Goal: Answer question/provide support

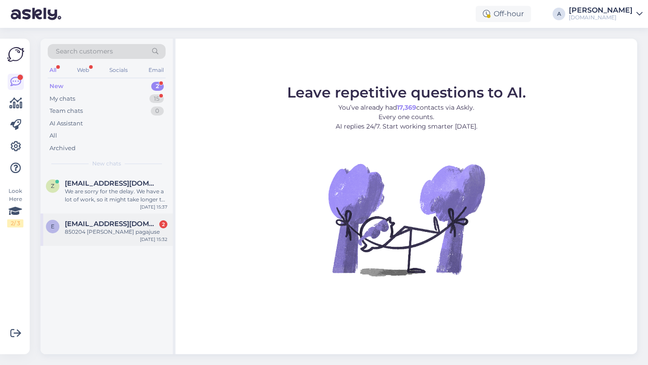
click at [127, 237] on div "e [EMAIL_ADDRESS][DOMAIN_NAME] 2 850204 [PERSON_NAME] pagajuse [DATE] 15:32" at bounding box center [106, 230] width 132 height 32
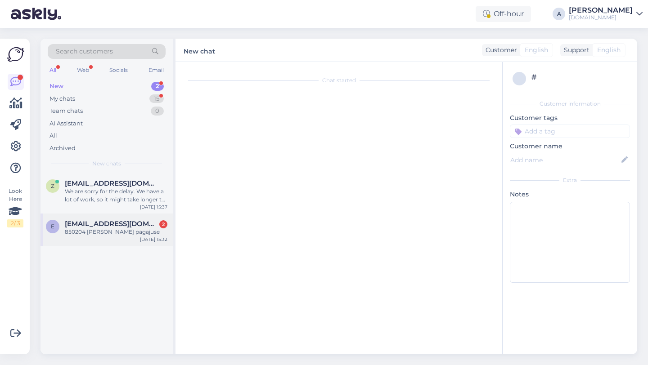
scroll to position [117, 0]
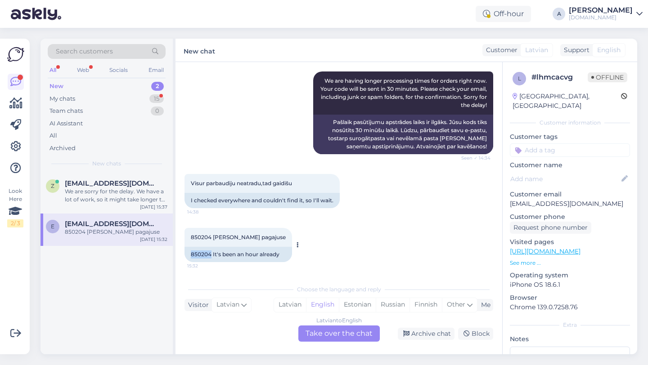
drag, startPoint x: 211, startPoint y: 255, endPoint x: 189, endPoint y: 252, distance: 21.8
click at [189, 252] on div "850204 It's been an hour already" at bounding box center [237, 254] width 107 height 15
copy div "850204"
click at [344, 334] on div "Latvian to English Take over the chat" at bounding box center [338, 334] width 81 height 16
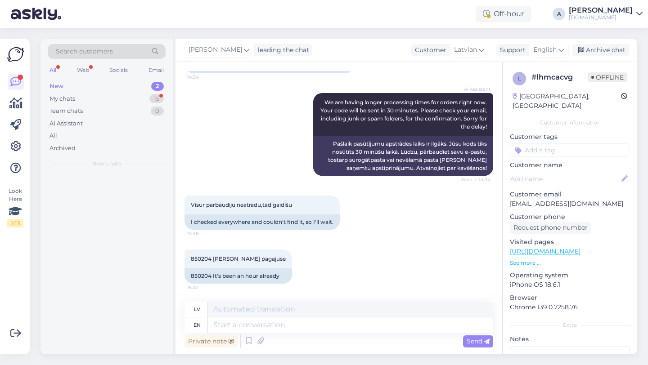
scroll to position [96, 0]
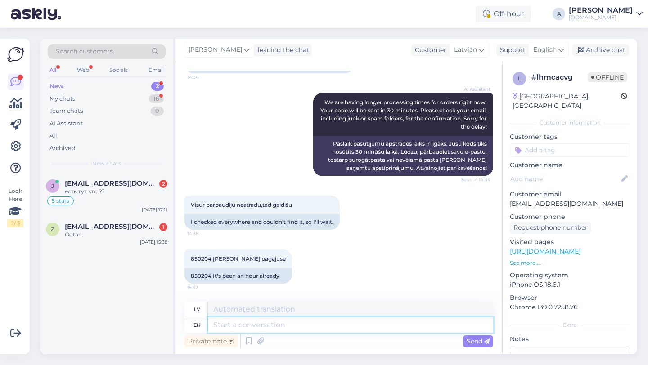
click at [291, 328] on textarea at bounding box center [350, 325] width 285 height 15
type textarea "Hey th"
type textarea "Hei"
type textarea "Hey there!"
type textarea "Sveiki!"
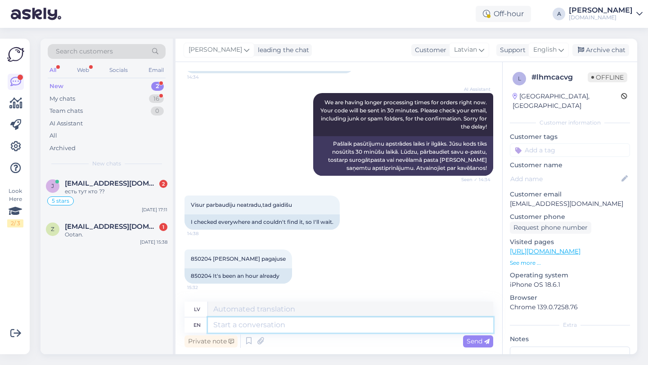
scroll to position [150, 0]
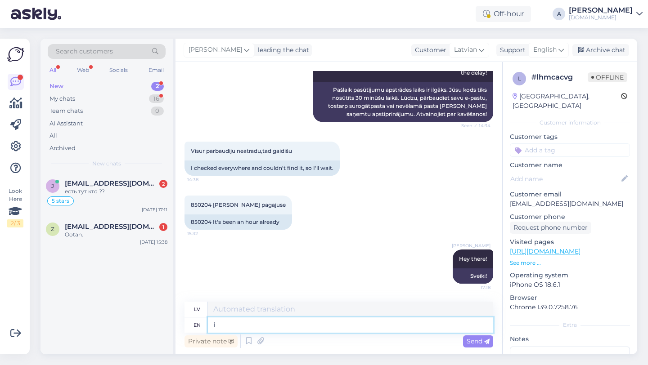
type textarea "i"
type textarea "es"
type textarea "i WILL"
type textarea "es DARĪŠU"
type textarea "i"
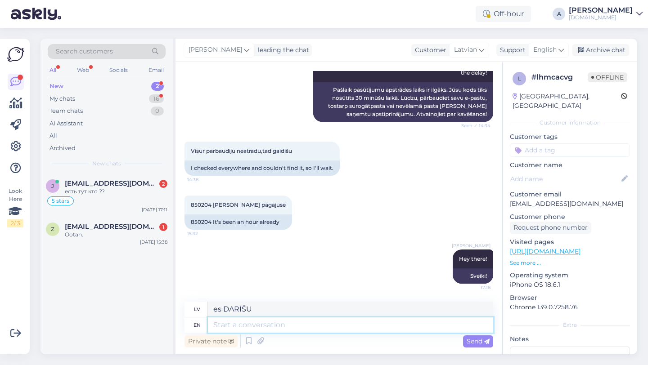
type textarea "es"
type textarea "I"
type textarea "Es"
type textarea "I will b"
type textarea "Es b"
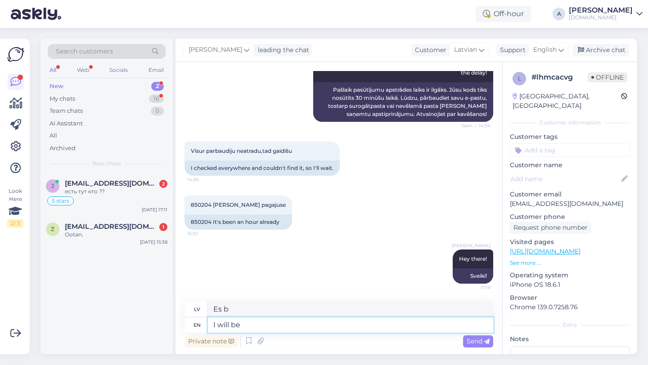
type textarea "I will be"
type textarea "Es būšu"
type textarea "I will be sharing"
type textarea "Es dalīšos"
type textarea "I will be sharing your oe"
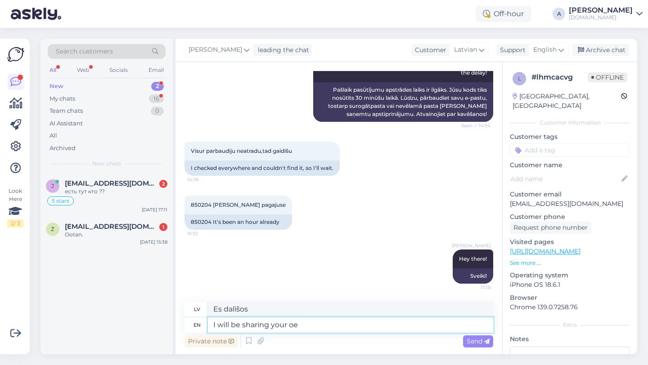
type textarea "Es dalīšos ar tavējo"
type textarea "I will be sharing your order with"
type textarea "Es dalīšos ar jūsu pasūtījumu"
type textarea "I will be sharing your order with our i"
type textarea "[PERSON_NAME] jūsu pasūtījumā ar mūsu"
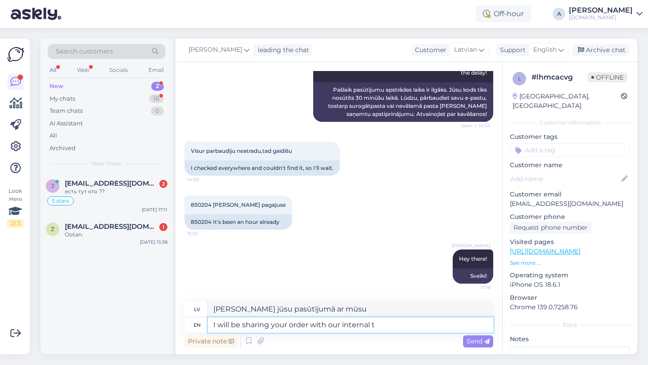
type textarea "I will be sharing your order with our internal te"
type textarea "Es kopīgošu jūsu pasūtījumu ar mūsu iekšējo komandu."
type textarea "I will be sharing your order with our internal team so th"
type textarea "Es kopīgošu jūsu pasūtījumu ar mūsu iekšējo komandu, tāpēc"
type textarea "I will be sharing your order with our internal team so they can"
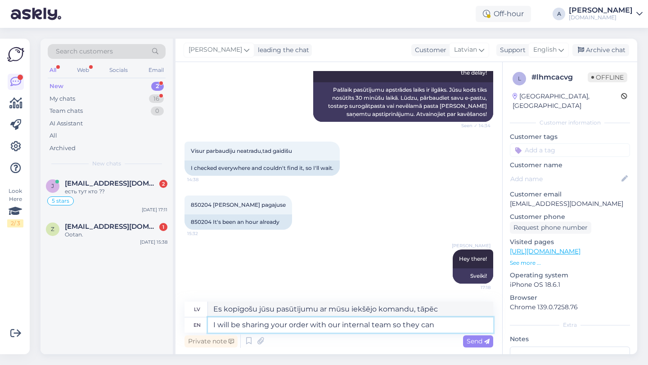
type textarea "Es kopīgošu jūsu pasūtījumu ar mūsu iekšējo komandu, lai viņi"
type textarea "I will be sharing your order with our internal team so they can sp"
type textarea "Es kopīgošu jūsu pasūtījumu ar mūsu iekšējo komandu, lai viņi to varētu izdarīt."
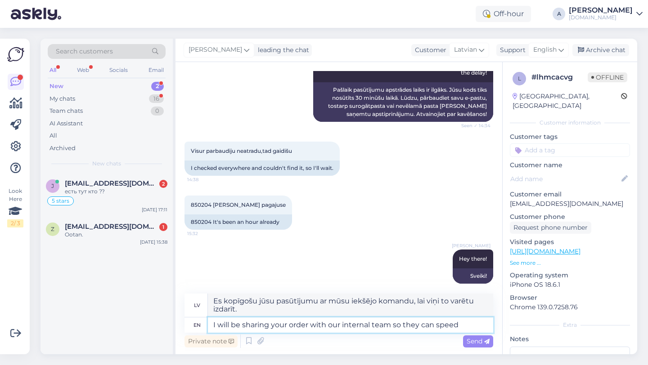
type textarea "I will be sharing your order with our internal team so they can speed"
type textarea "Es kopīgošu jūsu pasūtījumu ar mūsu iekšējo komandu, lai viņi varētu paātrināt …"
type textarea "I will be sharing your order with our internal team so they can speed yo"
type textarea "Es kopīgošu jūsu pasūtījumu ar mūsu iekšējo komandu, lai viņi varētu jūs paātri…"
type textarea "I will be sharing your order with our internal team so they can speed up"
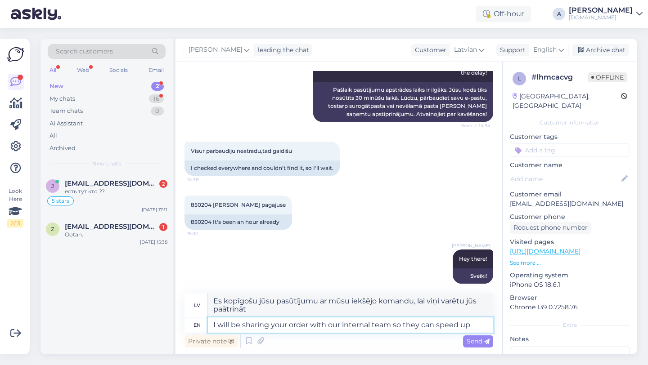
type textarea "Es kopīgošu jūsu pasūtījumu ar mūsu iekšējo komandu, lai viņi varētu paātrināt …"
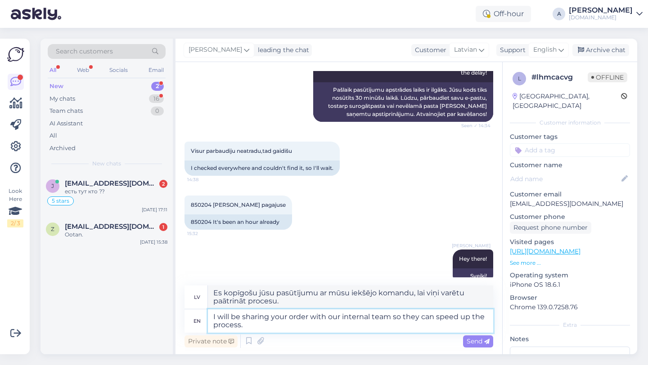
type textarea "I will be sharing your order with our internal team so they can speed up the pr…"
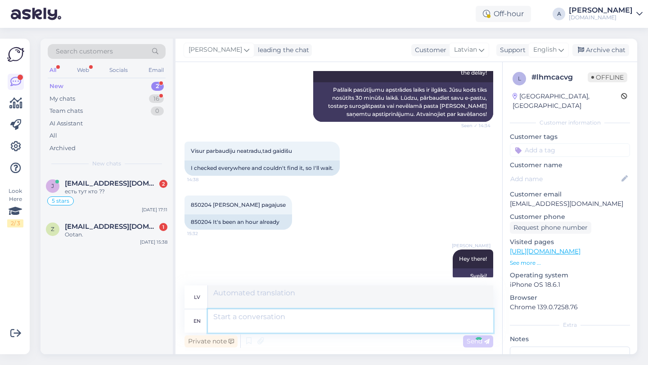
scroll to position [220, 0]
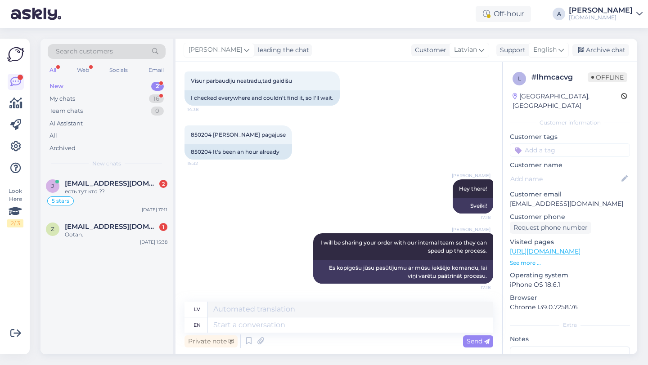
click at [553, 145] on input at bounding box center [570, 149] width 120 height 13
type input "orde"
click at [578, 171] on span "Order_delay" at bounding box center [569, 173] width 33 height 5
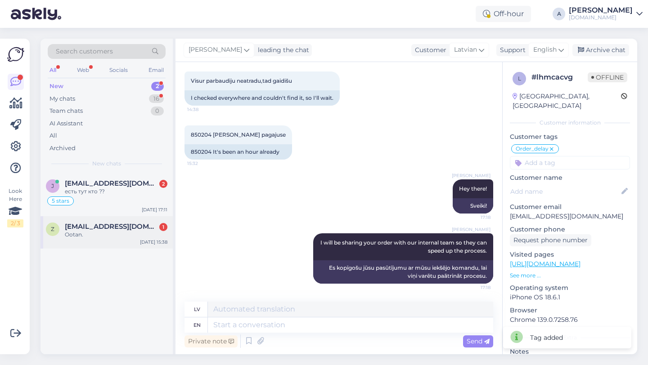
click at [85, 244] on div "z [EMAIL_ADDRESS][DOMAIN_NAME] 1 Ootan. [DATE] 15:38" at bounding box center [106, 232] width 132 height 32
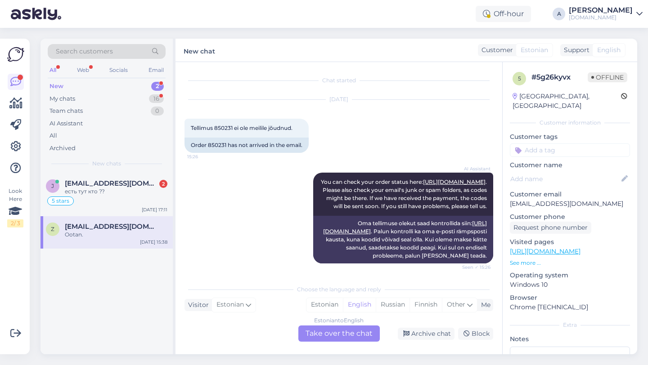
scroll to position [0, 0]
drag, startPoint x: 226, startPoint y: 143, endPoint x: 208, endPoint y: 144, distance: 18.0
click at [208, 144] on div "Order 850231 has not arrived in the email." at bounding box center [246, 144] width 124 height 15
copy div "850231"
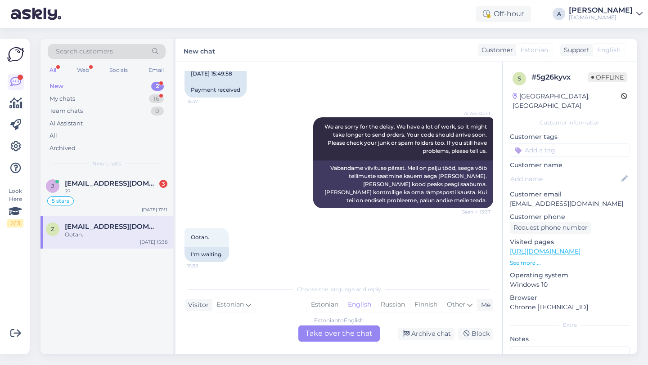
click at [322, 333] on div "Estonian to English Take over the chat" at bounding box center [338, 334] width 81 height 16
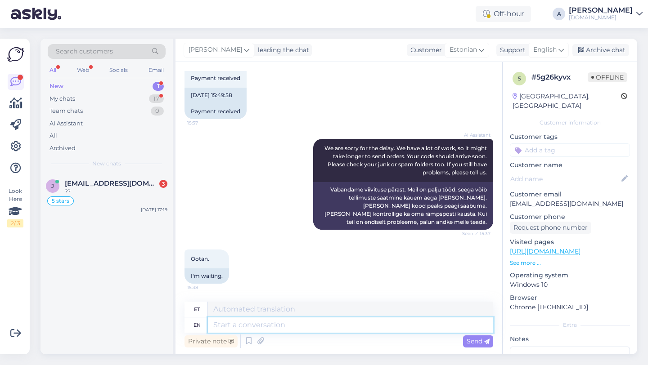
click at [274, 331] on textarea at bounding box center [350, 325] width 285 height 15
type textarea "Hey th"
type textarea "Hei"
type textarea "Hey there!"
type textarea "Tere!"
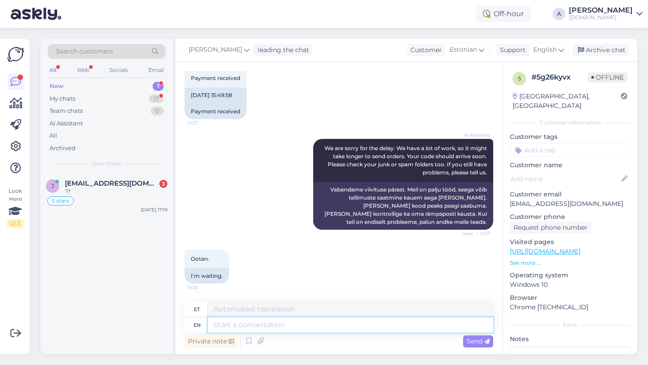
scroll to position [457, 0]
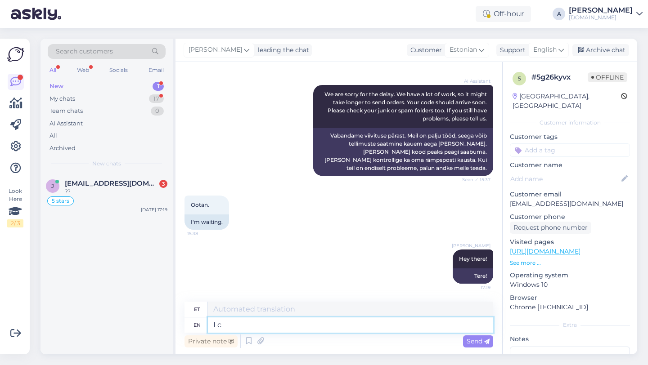
type textarea "I ca"
type textarea "[PERSON_NAME]"
type textarea "I can s"
type textarea "Ma saan"
type textarea "I can see in"
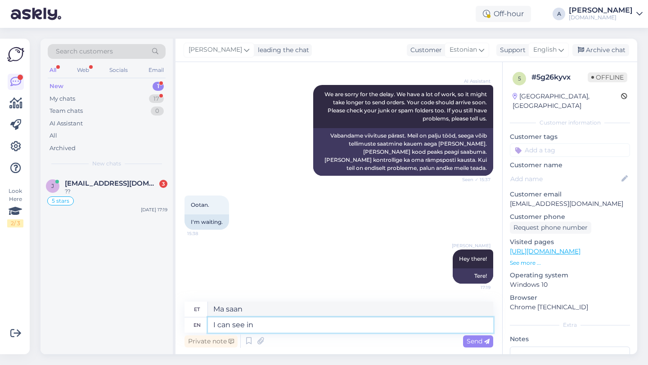
type textarea "Ma näen"
type textarea "I can see internally th"
type textarea "Ma näen sisemiselt"
type textarea "I can see internally that"
type textarea "Ma näen seda sisemiselt"
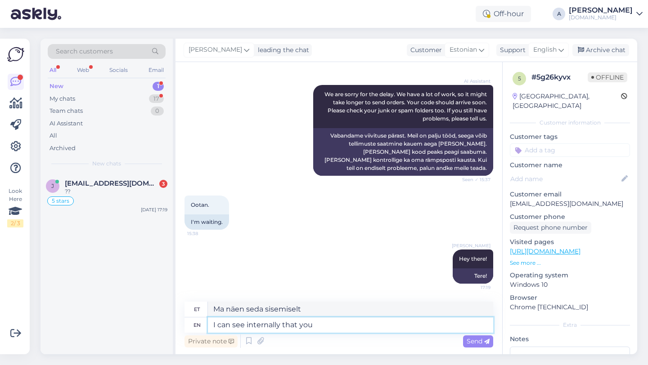
type textarea "I can see internally that you"
type textarea "Ma näen sisemiselt, et sa"
type textarea "I can see internally that your o"
type textarea "Ma näen sisemiselt, et sinu"
type textarea "I can see internally that your order w"
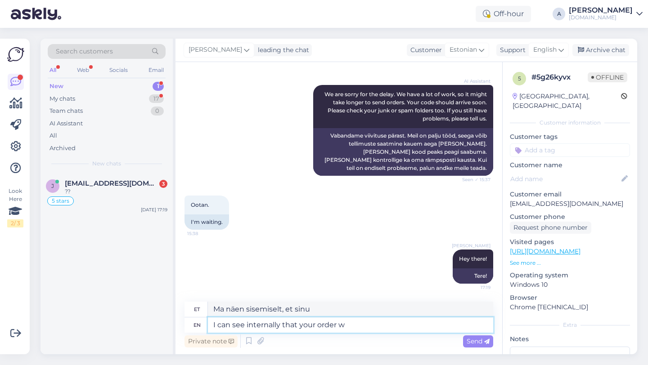
type textarea "Ma näen sisemiselt, et teie tellimus"
type textarea "I can see internally that your order was com"
type textarea "Ma näen sisemiselt, et teie tellimus oli"
type textarea "I can see internally that your order was completed."
type textarea "Ma näen sisemiselt, et teie tellimus on täidetud."
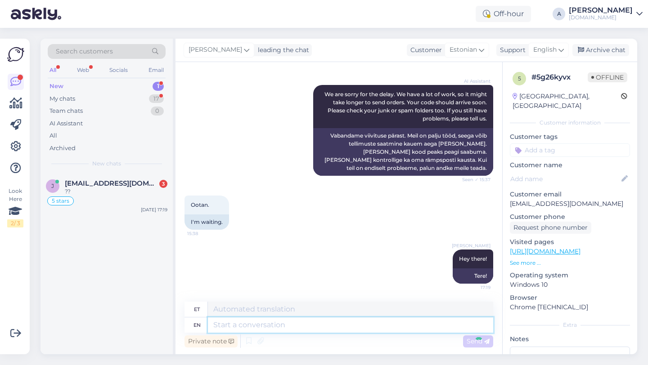
scroll to position [511, 0]
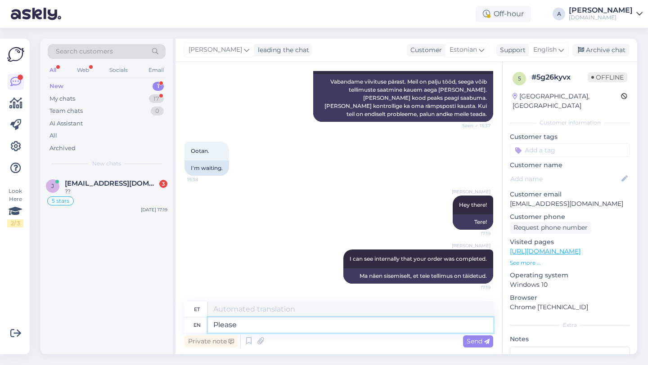
type textarea "Please"
type textarea "Palun"
type textarea "Please check"
type textarea "Palun kontrollige"
type textarea "Please check your em"
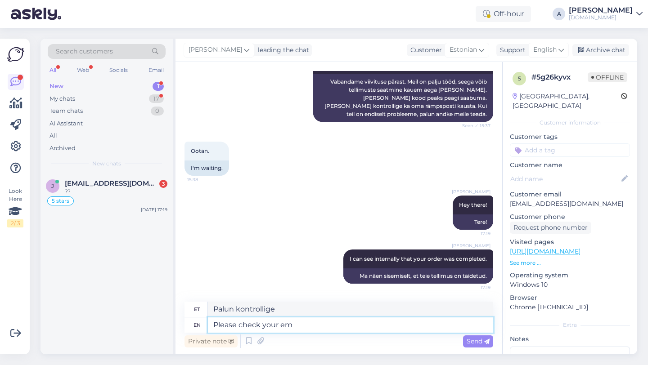
type textarea "Palun kontrollige oma"
type textarea "Please check your email a"
type textarea "Palun kontrollige oma e-posti"
type textarea "Please check your email and s"
type textarea "Palun kontrollige oma e-[PERSON_NAME]"
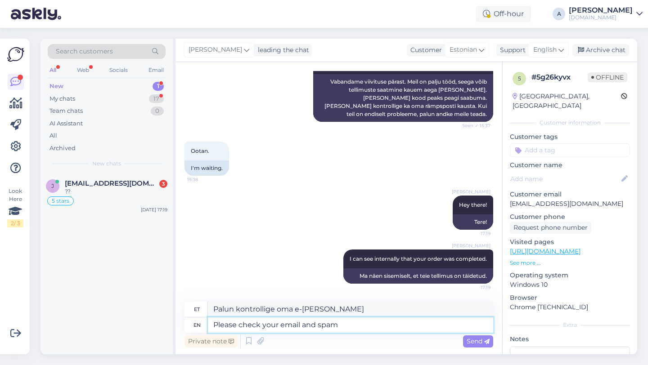
type textarea "Please check your email and spam f"
type textarea "Palun kontrollige oma e-[PERSON_NAME] rämpsposti"
type textarea "Please check your email and spam folder."
type textarea "Palun kontrollige oma e-[PERSON_NAME] rämpsposti kausta."
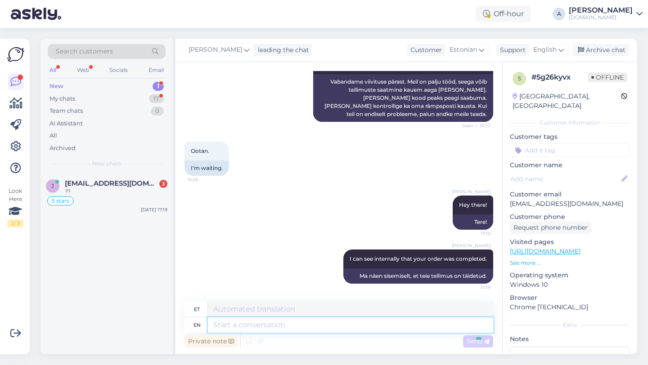
scroll to position [565, 0]
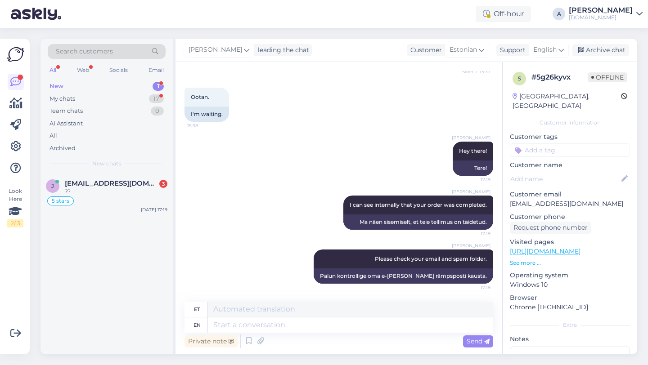
click at [531, 143] on input at bounding box center [570, 149] width 120 height 13
type input "orde"
click at [565, 171] on span "Order_delay" at bounding box center [569, 173] width 33 height 5
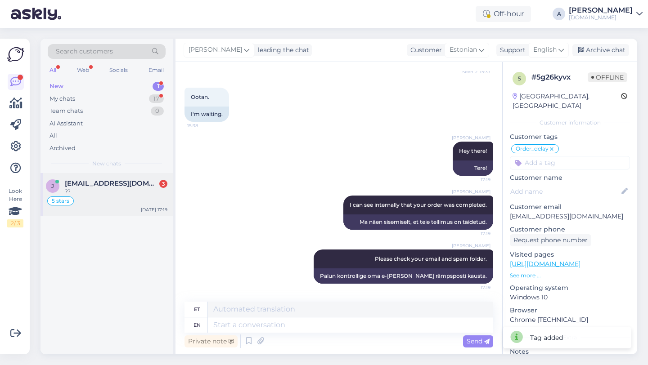
click at [136, 191] on div "??" at bounding box center [116, 192] width 103 height 8
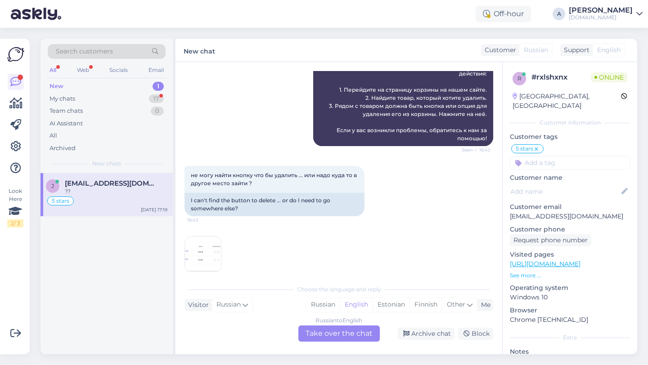
scroll to position [2080, 0]
click at [194, 270] on img at bounding box center [203, 254] width 36 height 36
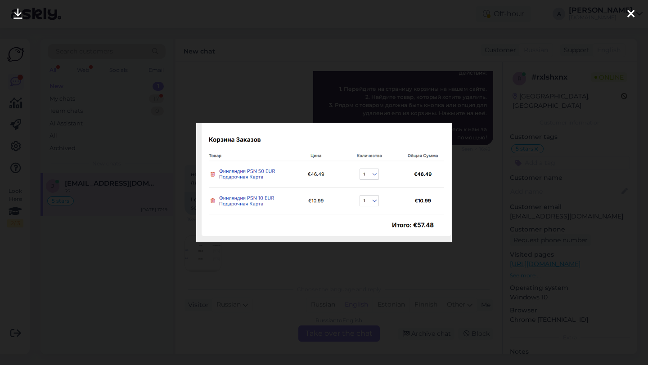
click at [633, 16] on icon at bounding box center [630, 15] width 7 height 12
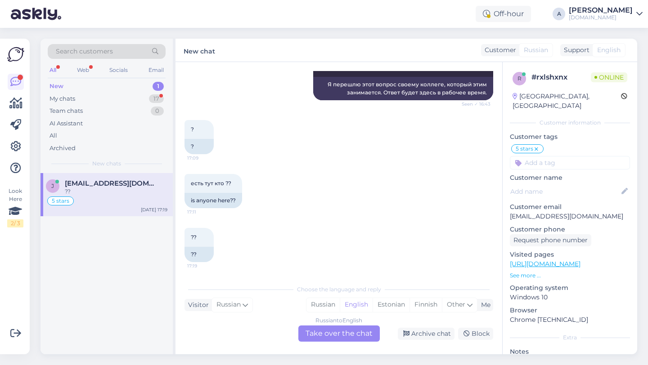
click at [314, 331] on div "Russian to English Take over the chat" at bounding box center [338, 334] width 81 height 16
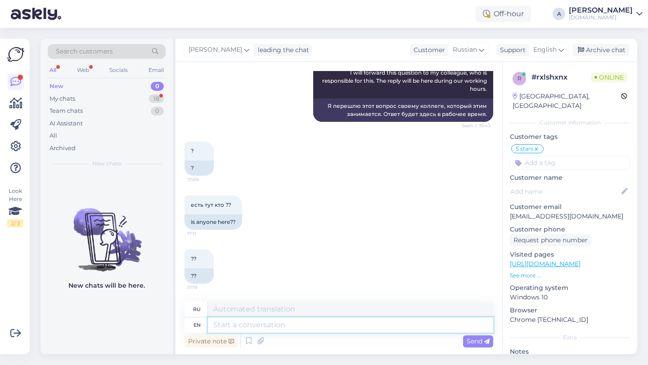
click at [268, 329] on textarea at bounding box center [350, 325] width 285 height 15
type textarea "Hey t"
type textarea "Привет"
type textarea "Hey there!"
type textarea "Привет!"
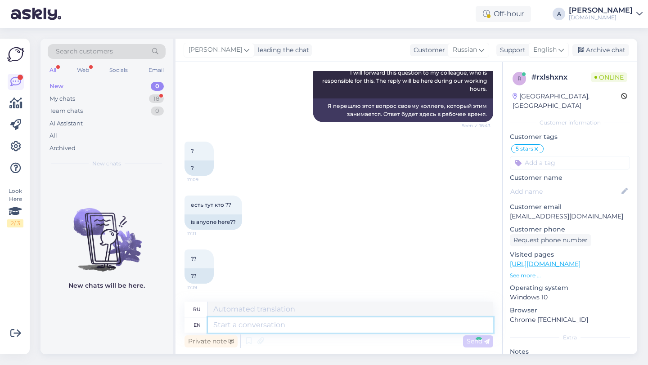
scroll to position [2371, 0]
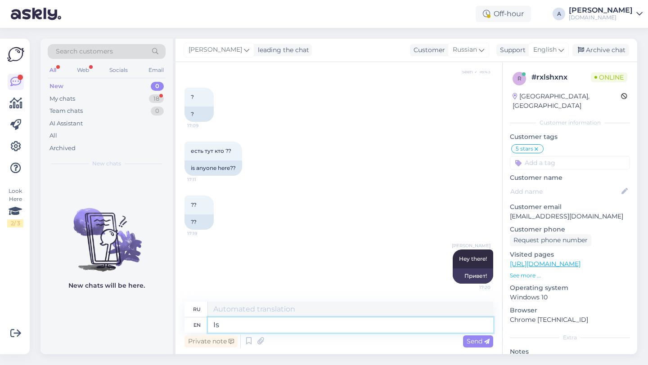
type textarea "Is"
type textarea "Является"
type textarea "Is the r"
type textarea "Это"
type textarea "Is the red"
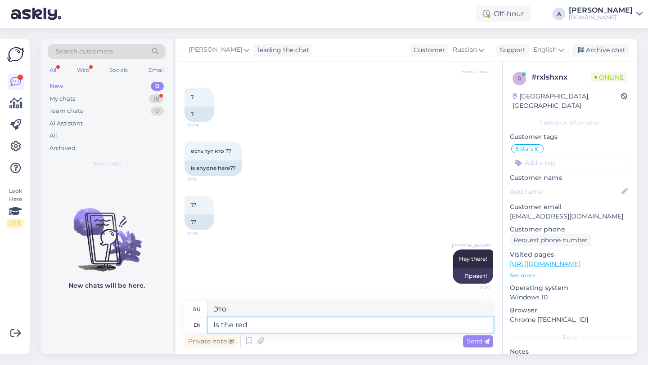
type textarea "Красный?"
type textarea "Is the red icon."
type textarea "Красный значок."
click at [216, 322] on textarea "Is the red icon." at bounding box center [350, 325] width 285 height 15
type textarea "It's the red icon."
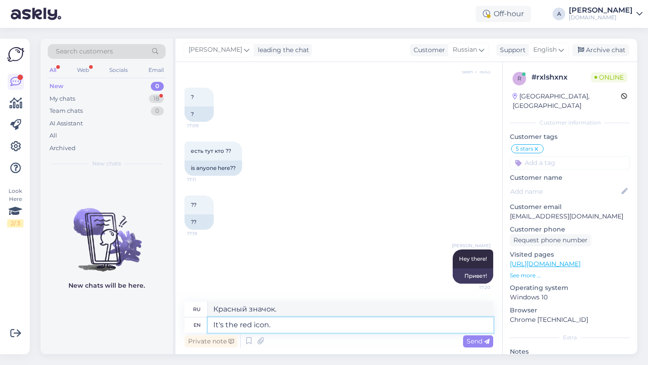
type textarea "Это красный значок."
type textarea "It's the red icon."
click at [479, 336] on div "Send" at bounding box center [478, 342] width 30 height 12
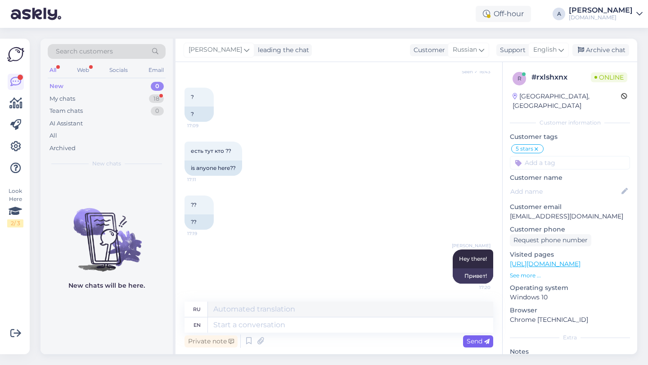
scroll to position [2425, 0]
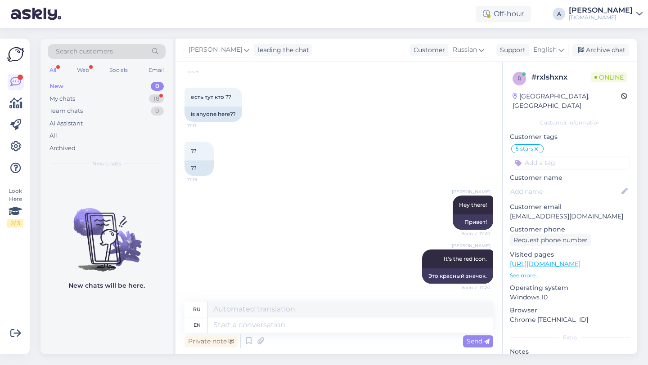
click at [528, 156] on input at bounding box center [570, 162] width 120 height 13
type input "oth"
click at [556, 184] on span "Other" at bounding box center [557, 186] width 16 height 5
click at [152, 98] on div "18" at bounding box center [156, 98] width 15 height 9
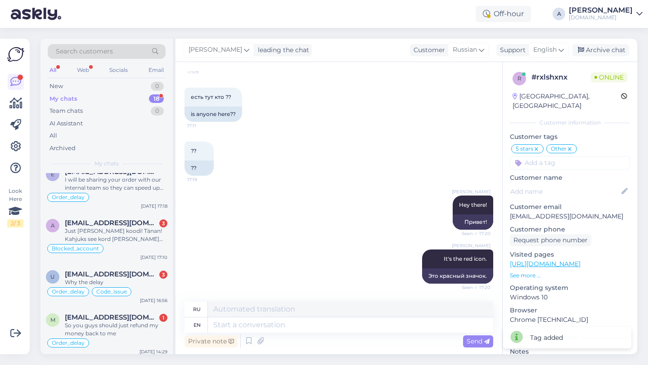
scroll to position [107, 0]
click at [131, 240] on div "Just [PERSON_NAME] koodi! Tänan! Kahjuks see kord [PERSON_NAME] päeva selle tee…" at bounding box center [116, 234] width 103 height 16
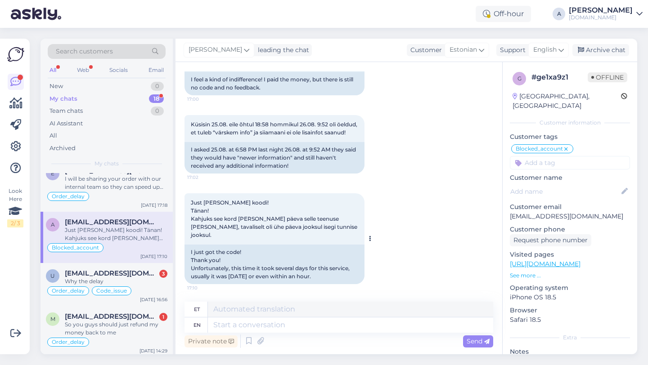
scroll to position [1567, 0]
click at [253, 327] on textarea at bounding box center [350, 325] width 285 height 15
type textarea "You're wel"
type textarea "Sa oled"
type textarea "You're welcom"
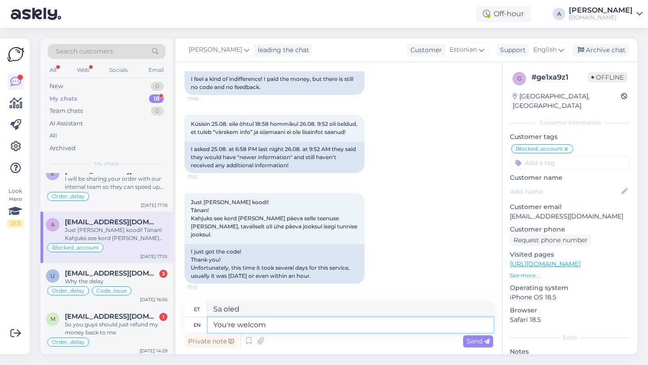
type textarea "Sul on kõik hästi"
type textarea "You're welcome!"
type textarea "Pole tänu väärt!"
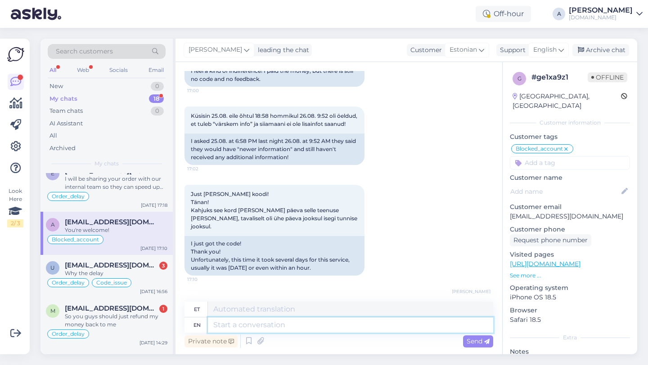
scroll to position [1621, 0]
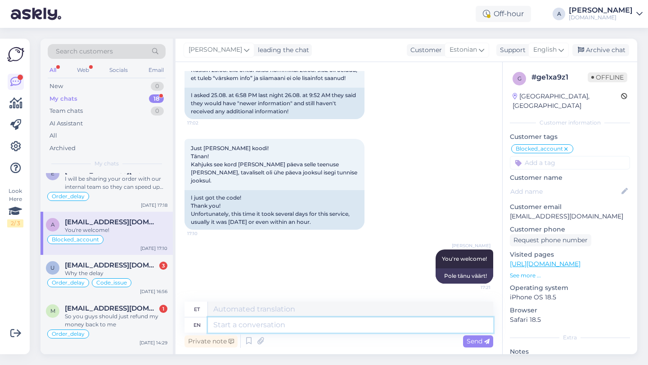
paste textarea "If you need further help, don't hesitate to contact us again. Have a great day!"
type textarea "If you need further help, don't hesitate to contact us again. Have a great day!"
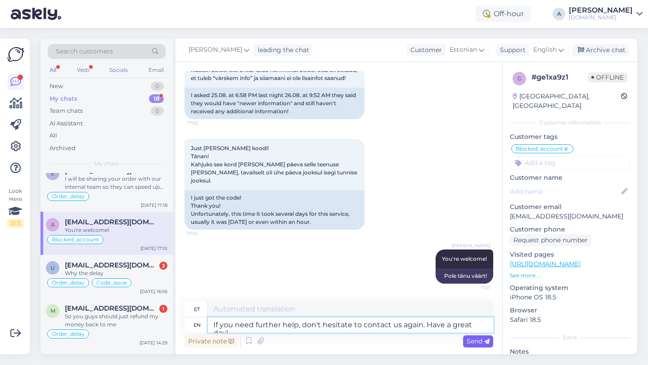
type textarea "Kui vajate täiendavat abi, võtke meiega uuesti ühendust. Ilusat päeva!"
type textarea "If you need further help, don't hesitate to contact us again. Have a great day!"
click at [479, 343] on span "Send" at bounding box center [477, 341] width 23 height 8
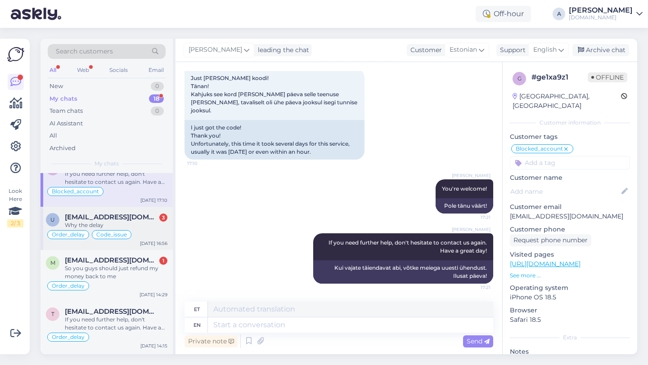
scroll to position [0, 0]
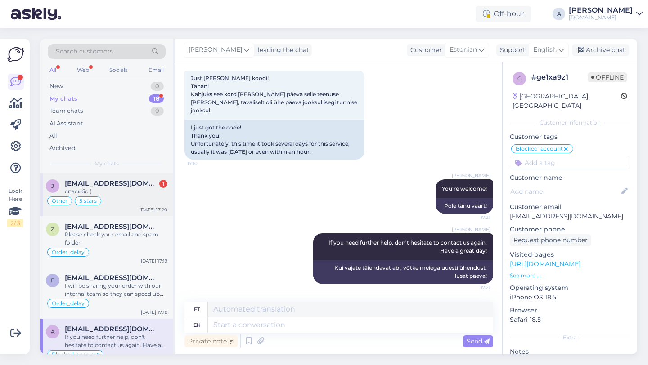
click at [118, 194] on div "спасибо )" at bounding box center [116, 192] width 103 height 8
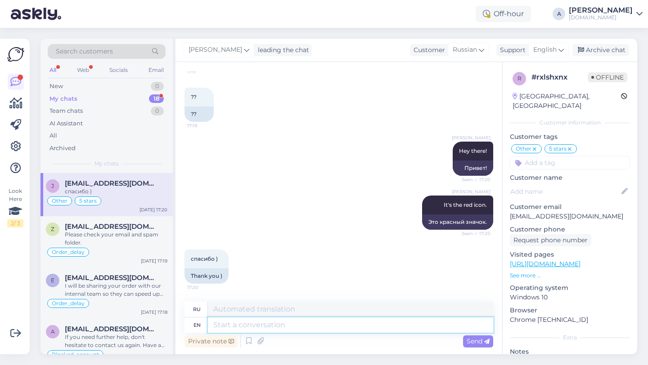
click at [252, 323] on textarea at bounding box center [350, 325] width 285 height 15
type textarea "You'"
type textarea "Ты"
type textarea "You're welcome"
type textarea "Пожалуйста"
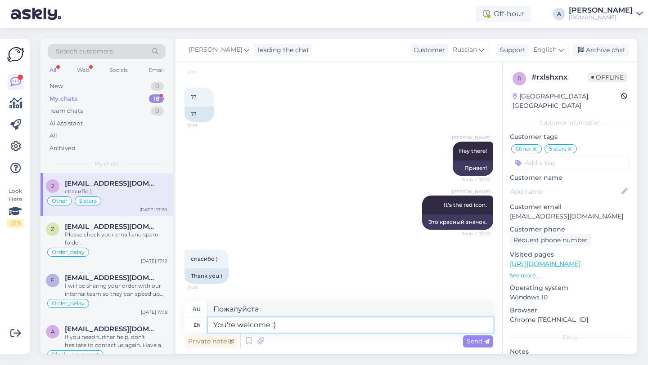
type textarea "You're welcome :)"
type textarea "Пожалуйста :)"
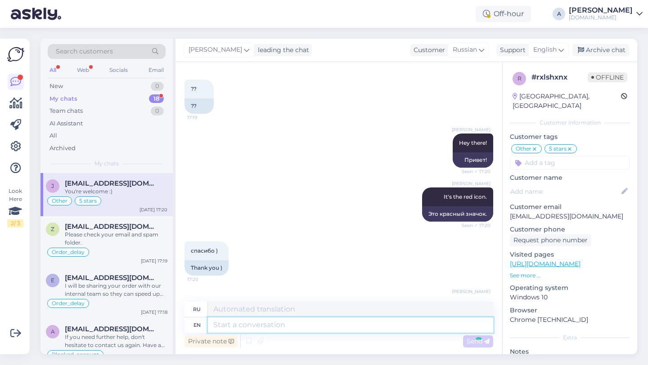
scroll to position [2533, 0]
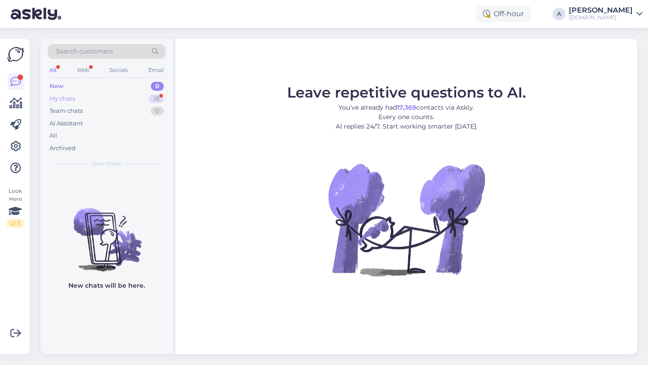
click at [140, 100] on div "My chats 18" at bounding box center [107, 99] width 118 height 13
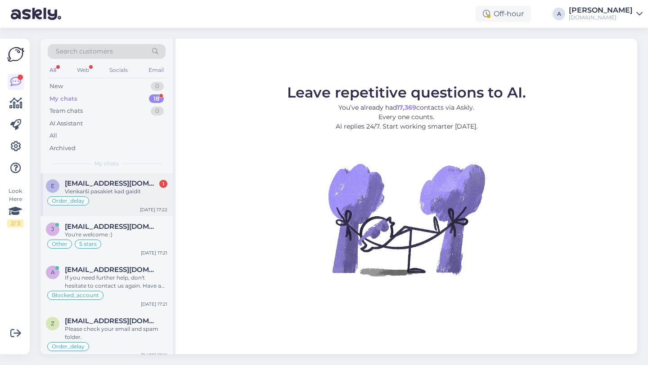
click at [129, 197] on div "Order_delay" at bounding box center [106, 201] width 121 height 11
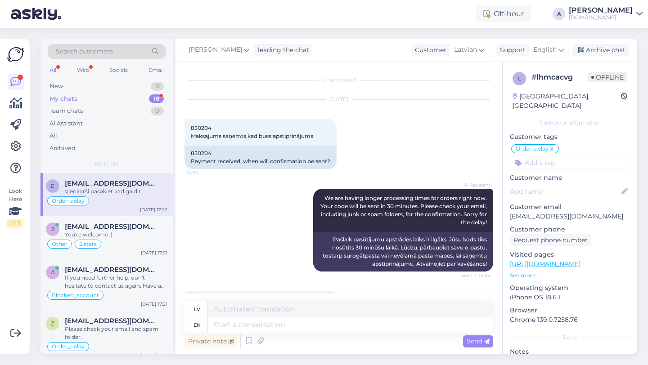
scroll to position [274, 0]
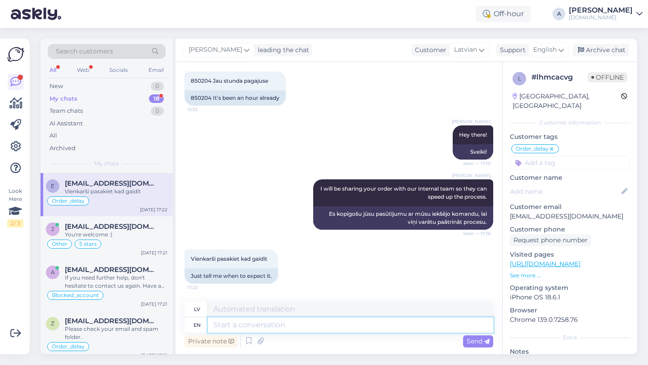
click at [244, 324] on textarea at bounding box center [350, 325] width 285 height 15
type textarea "once"
type textarea "vienreiz"
type textarea "once I"
type textarea "reiz es"
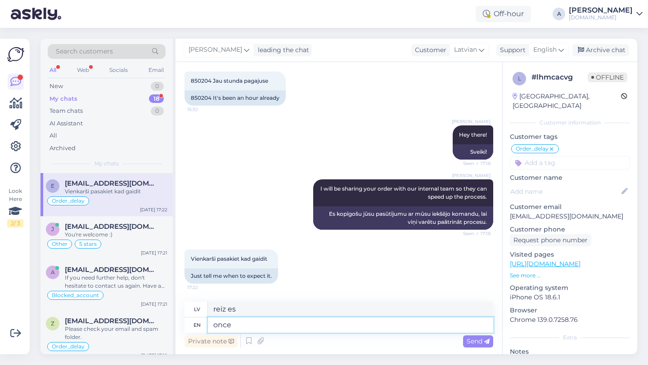
type textarea "once"
type textarea "vienreiz"
type textarea "o"
type textarea "Once i"
type textarea "Reiz"
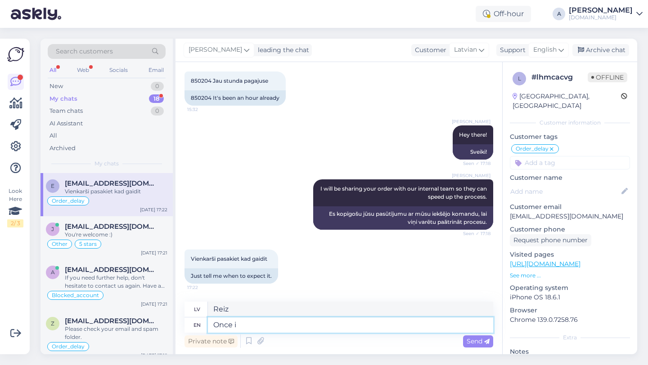
type textarea "Once i"
type textarea "Reiz es"
type textarea "Once i GET A"
type textarea "Kad es DABŪŠU"
type textarea "Once i"
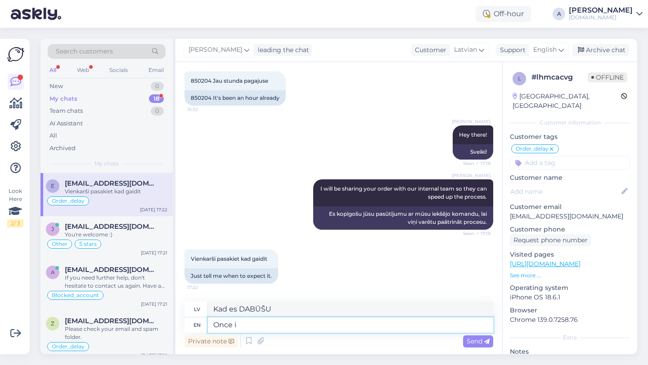
type textarea "Reiz es"
type textarea "Once"
type textarea "Reiz"
type textarea "Once i"
type textarea "Reiz es"
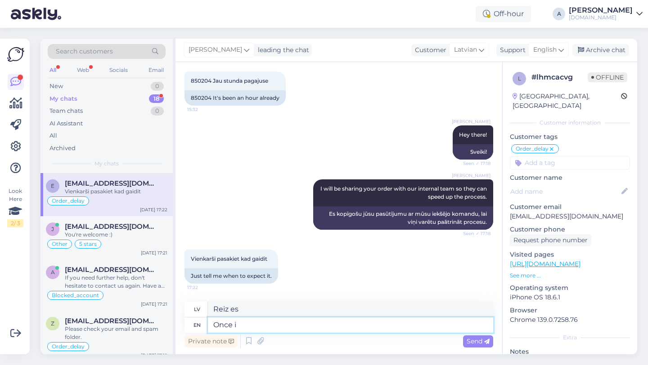
type textarea "Once"
type textarea "Reiz"
type textarea "Once I"
type textarea "Reiz es"
type textarea "Once I get a"
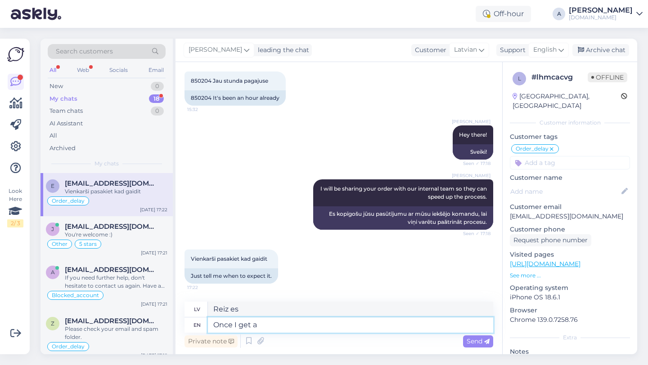
type textarea "Tiklīdz es saņemšu"
type textarea "Once I get an u"
type textarea "Kad es saņemšu"
type textarea "Once I get an update"
type textarea "Tiklīdz saņemšu atjauninājumu"
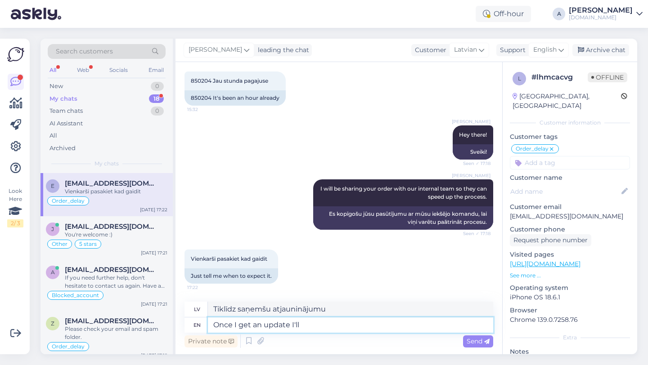
type textarea "Once I get an update I'll"
type textarea "Tiklīdz saņemšu atjauninājumu, es"
type textarea "Once I get an update I'll you k"
type textarea "Tiklīdz saņemšu atjauninājumu, es jums paziņošu"
type textarea "Once I get an update I'll you kno"
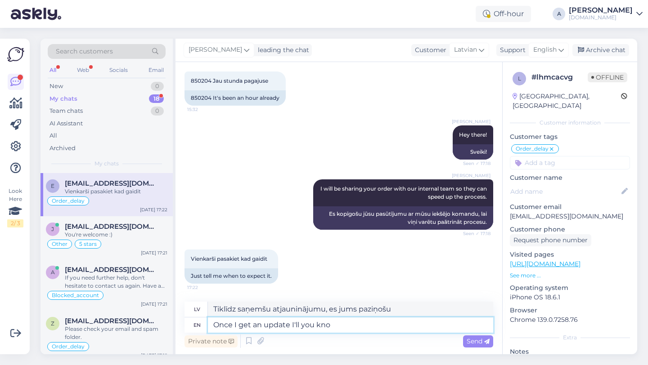
type textarea "Tiklīdz saņemšu atjauninājumu, es jums to paziņošu"
type textarea "Once I get an update I'll you know i"
type textarea "Tiklīdz saņemšu atjauninājumu, es jums zināšu"
type textarea "Once I get an update I'll you"
type textarea "Tiklīdz saņemšu atjauninājumu, es jums paziņošu"
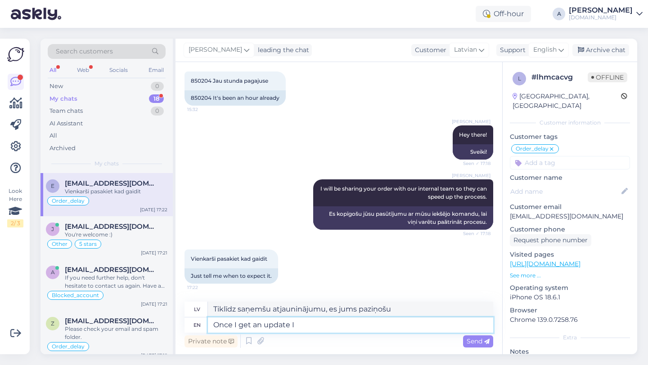
type textarea "Once I get an update"
type textarea "Tiklīdz saņemšu atjauninājumu, es"
type textarea "Once I get an update"
type textarea "Tiklīdz saņemšu atjauninājumu"
type textarea "Once I get"
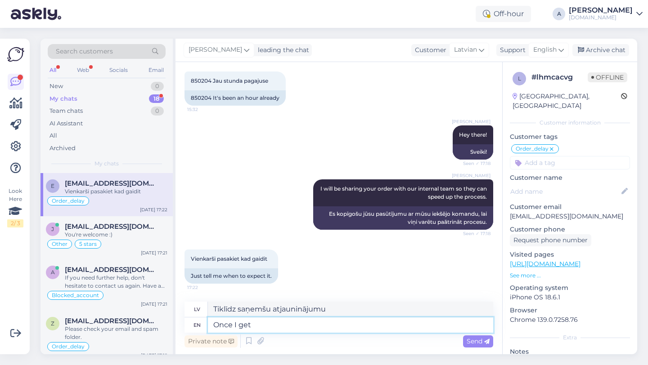
type textarea "Kad es saņemšu"
type textarea "Once I ge"
type textarea "Tiklīdz es saņemšu"
type textarea "Once I"
type textarea "Reiz es"
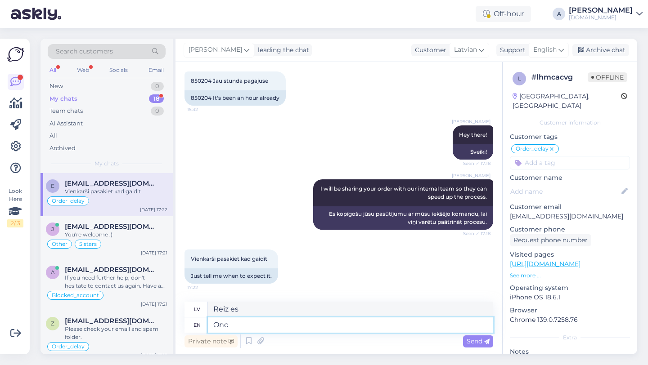
type textarea "On"
type textarea "Reiz"
type textarea "O"
type textarea "I'll"
type textarea "Es"
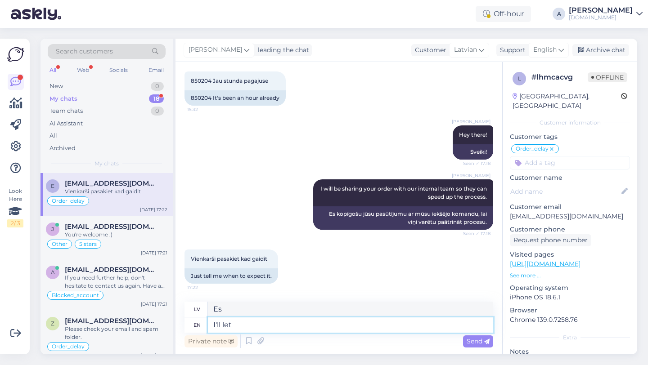
type textarea "I'll let y"
type textarea "Es ļaušu"
type textarea "I'll let you"
type textarea "Es tev ļaušu"
type textarea "I'll let you know"
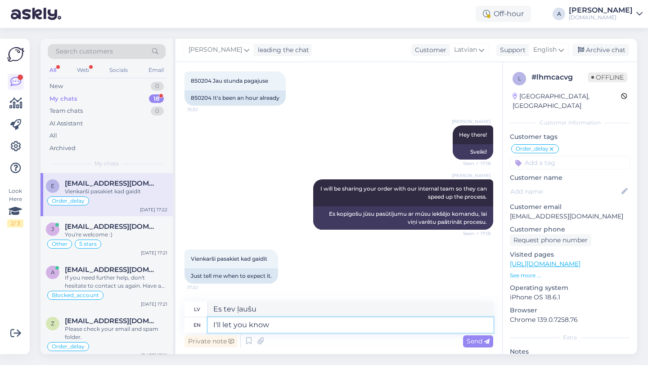
type textarea "Es tev paziņošu"
type textarea "I'll let you know once"
type textarea "Es tev reiz paziņošu"
type textarea "I'll let you know once I"
type textarea "Es tev paziņošu, tiklīdz es"
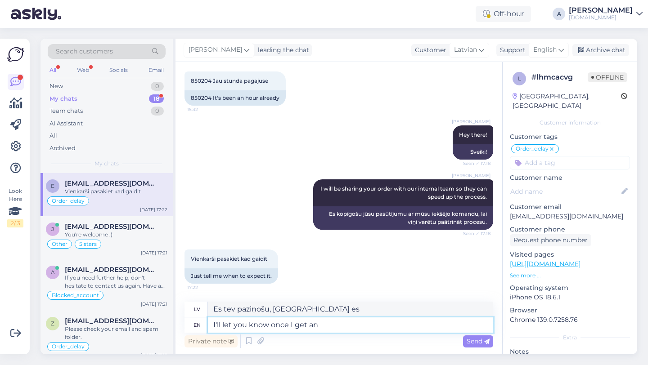
type textarea "I'll let you know once I get an"
type textarea "Es tev paziņošu, tiklīdz dabūšu"
type textarea "I'll let you know once I get an update."
type textarea "Tiklīdz saņemšu atjauninājumu, paziņošu."
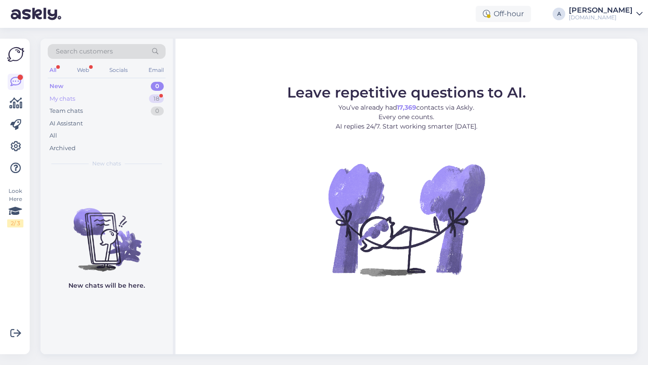
click at [145, 94] on div "My chats 18" at bounding box center [107, 99] width 118 height 13
